Goal: Find specific page/section: Find specific page/section

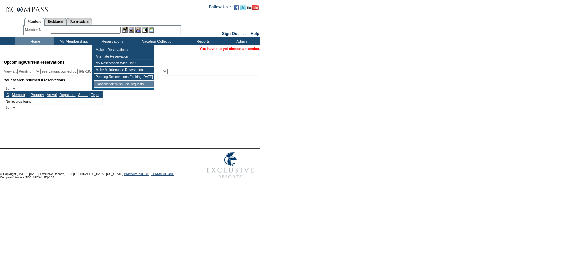
click at [121, 86] on td "Cancellation Wish List Requests" at bounding box center [124, 84] width 60 height 7
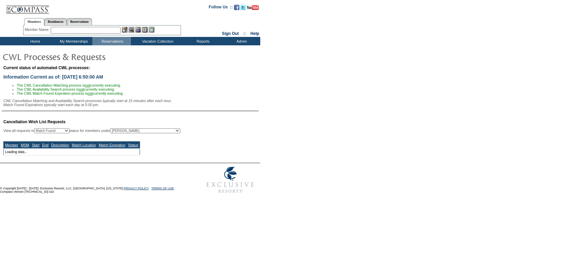
click at [366, 95] on div "Current status of automated CWL processes: Information Current as of: 9/2/2025 …" at bounding box center [293, 88] width 586 height 49
select select "50"
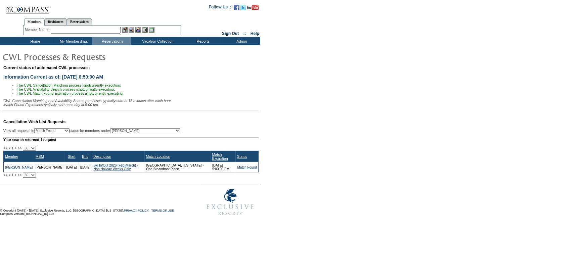
click at [38, 40] on td "Home" at bounding box center [34, 41] width 39 height 8
